Goal: Communication & Community: Answer question/provide support

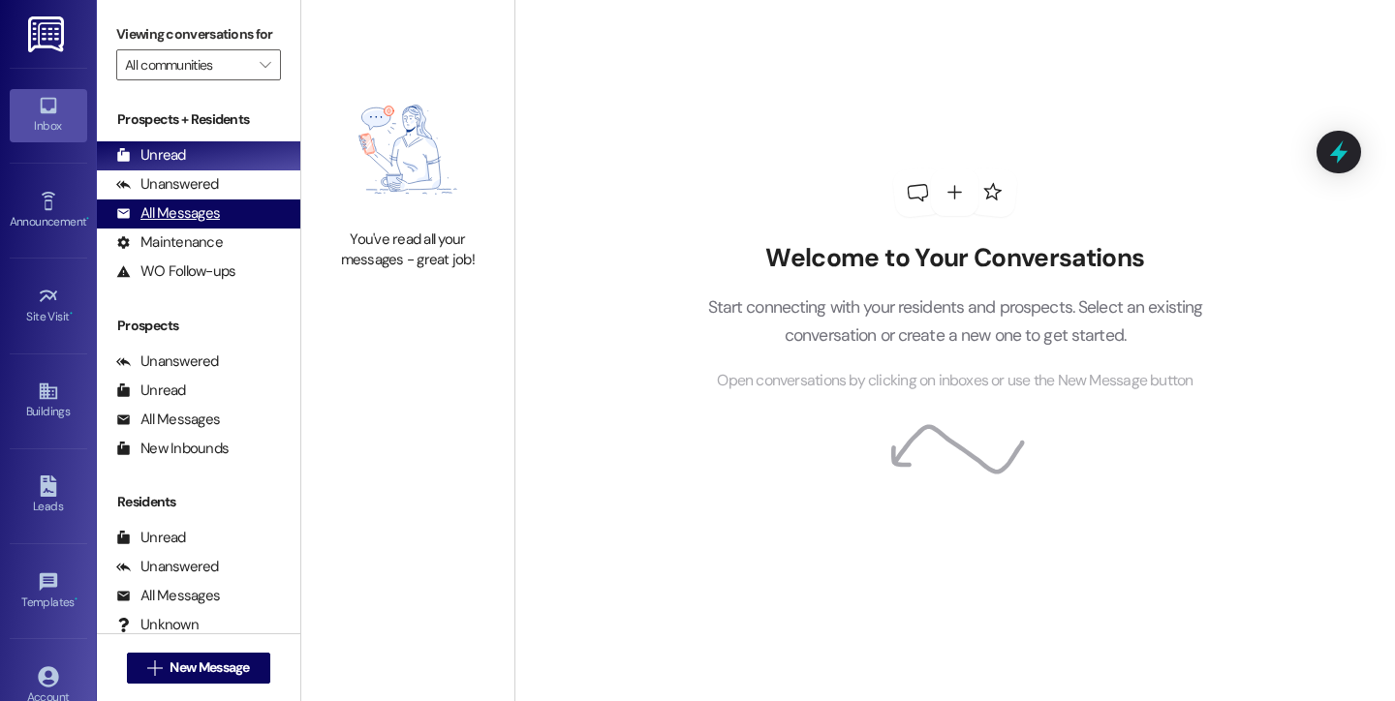
click at [179, 224] on div "All Messages" at bounding box center [168, 213] width 104 height 20
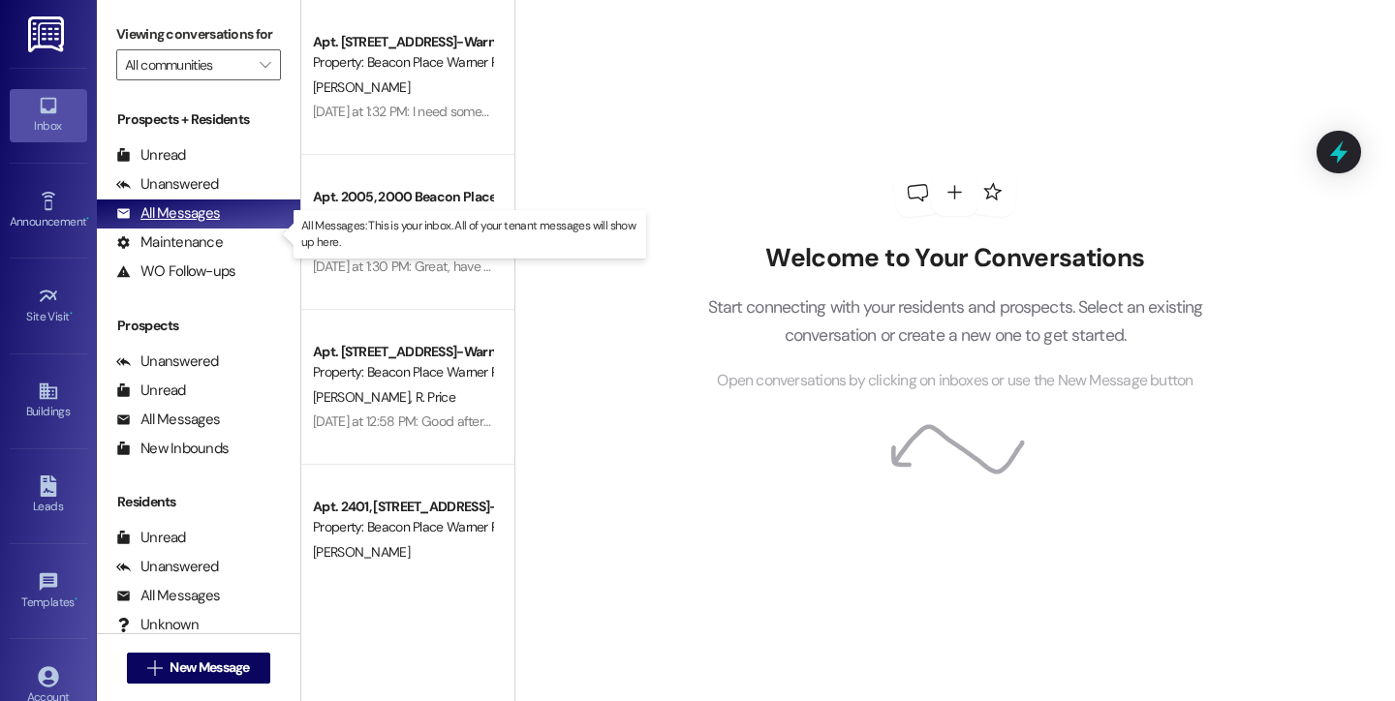
click at [179, 224] on div "All Messages" at bounding box center [168, 213] width 104 height 20
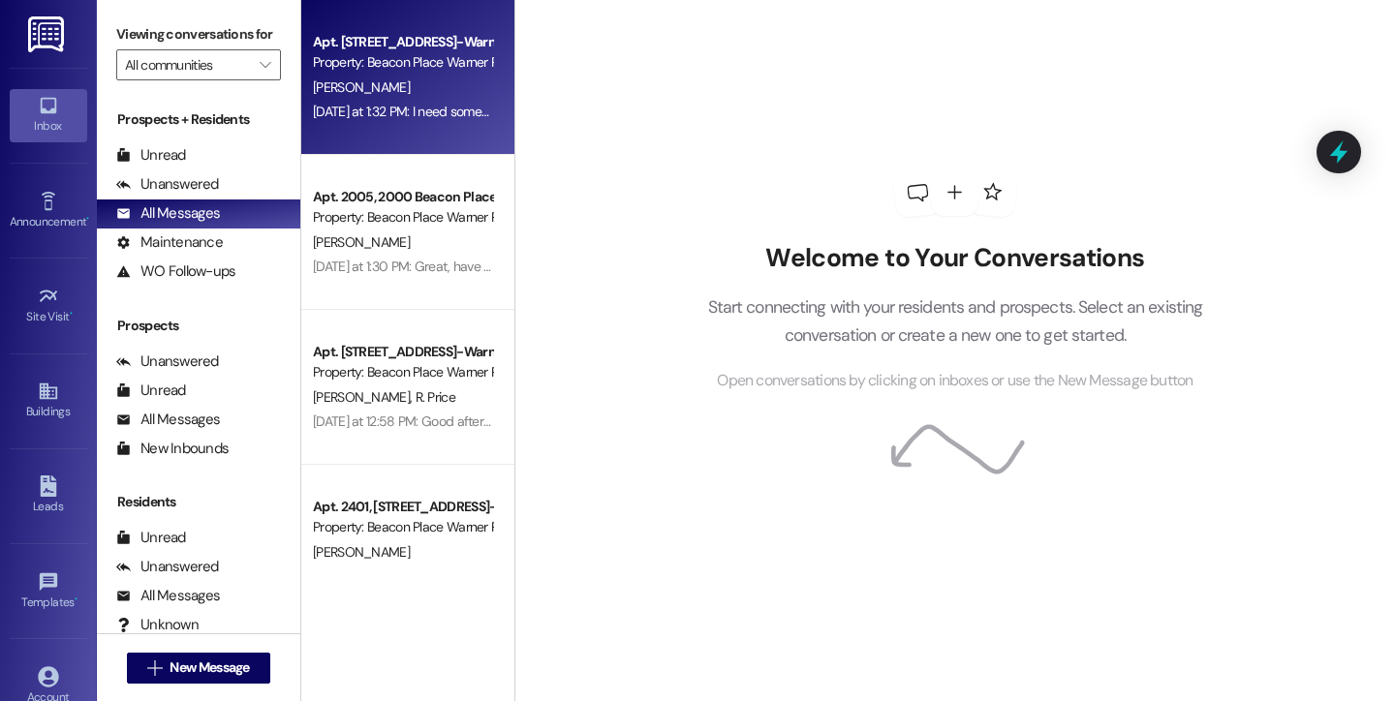
click at [403, 100] on div "[DATE] at 1:32 PM: I need someone to call me. [PHONE_NUMBER] Thanks [DATE] at 1…" at bounding box center [402, 112] width 183 height 24
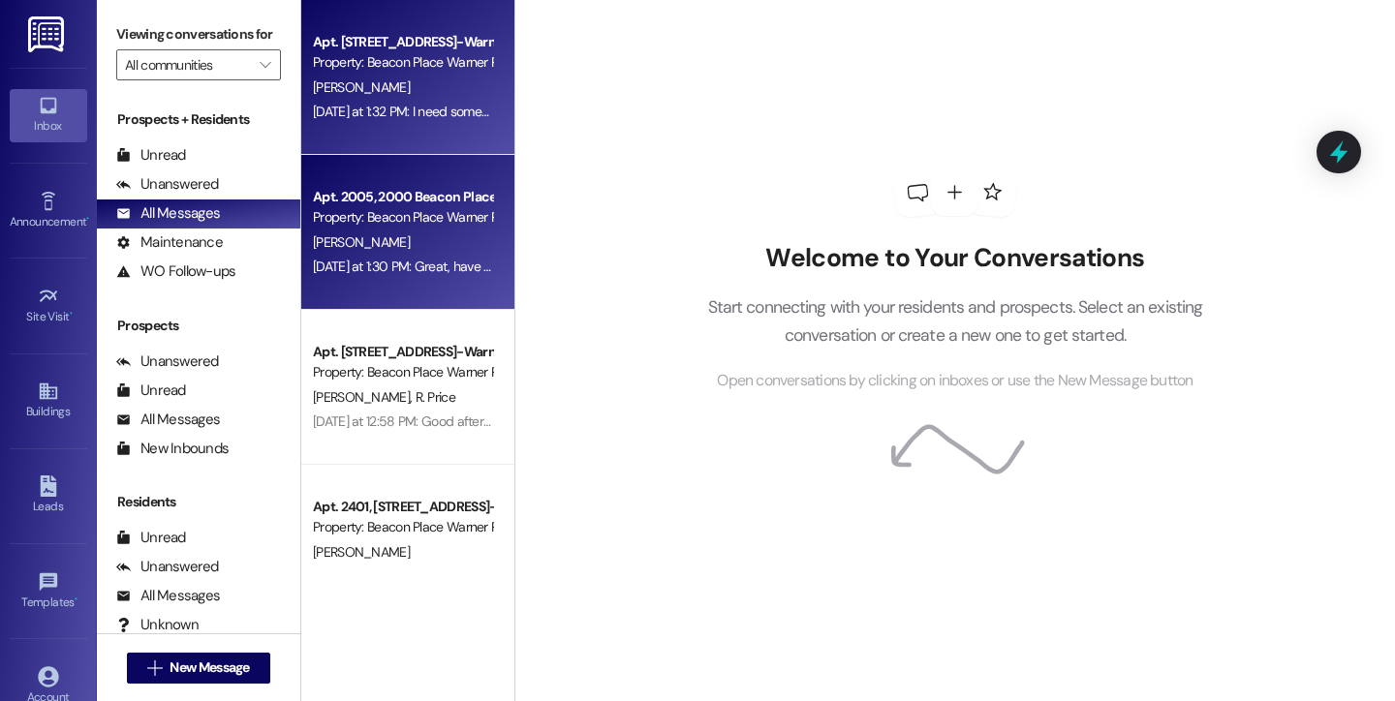
click at [392, 228] on div "Property: Beacon Place Warner Robins" at bounding box center [402, 217] width 179 height 20
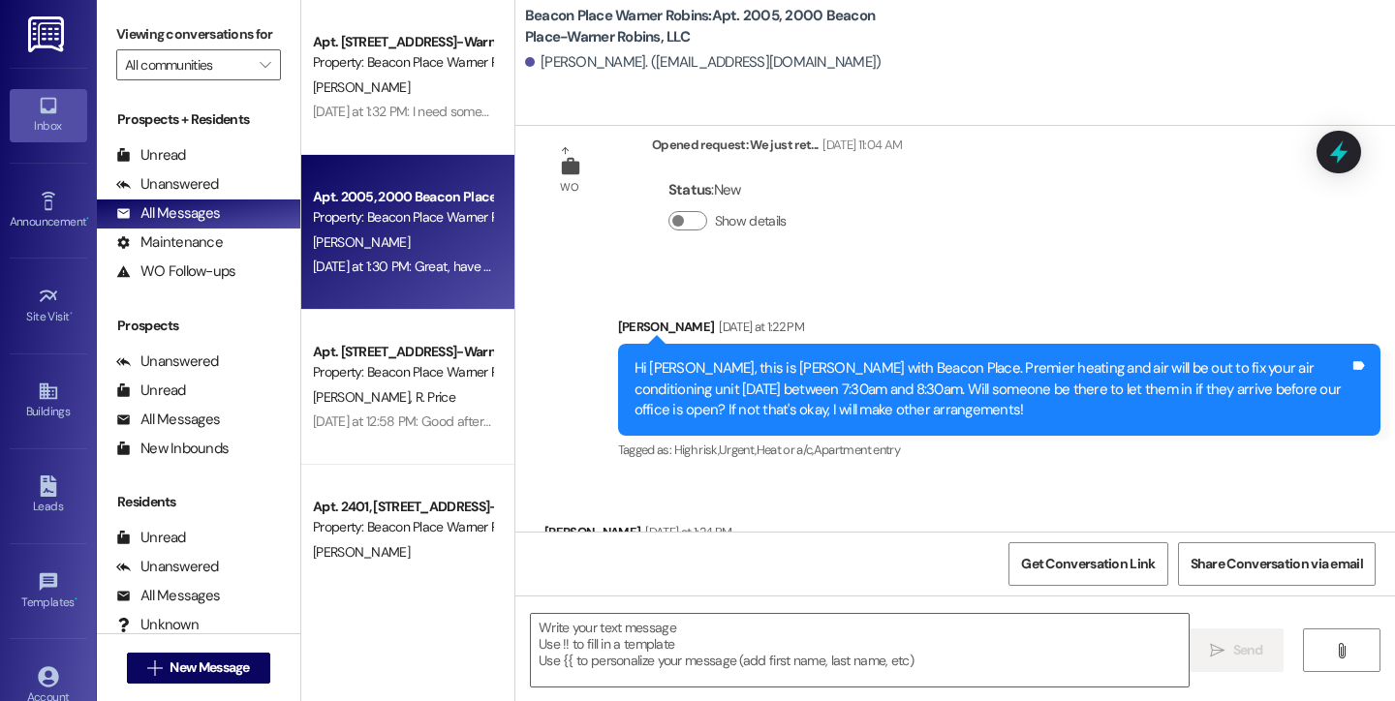
scroll to position [11237, 0]
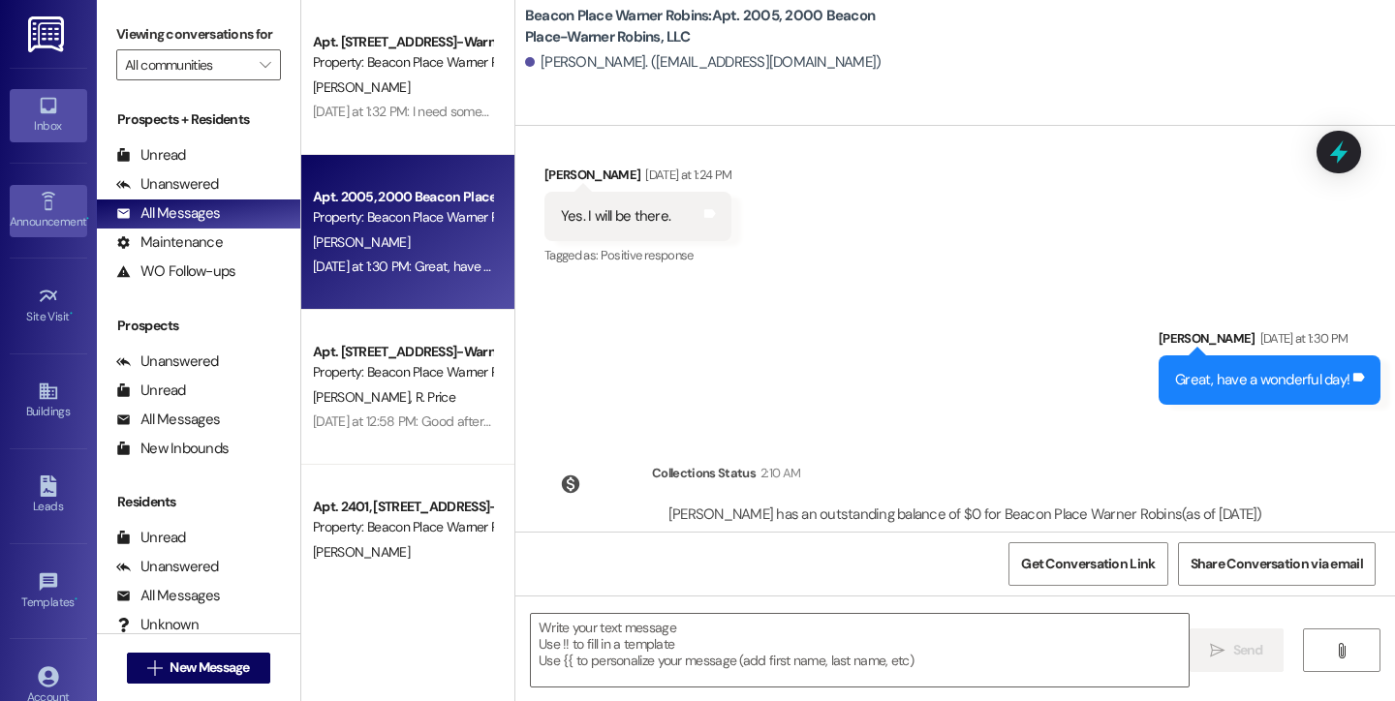
click at [42, 223] on div "Announcement •" at bounding box center [48, 221] width 97 height 19
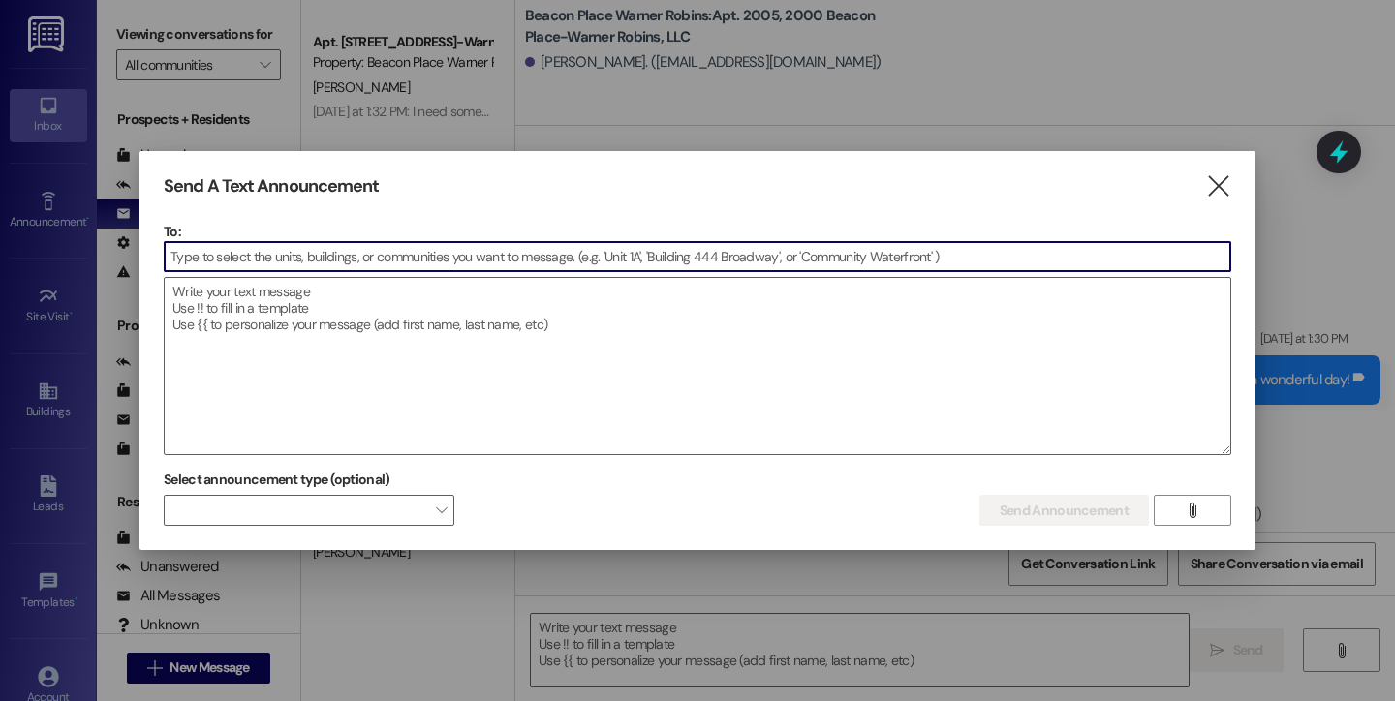
click at [1225, 189] on icon "" at bounding box center [1218, 186] width 26 height 20
